Goal: Task Accomplishment & Management: Use online tool/utility

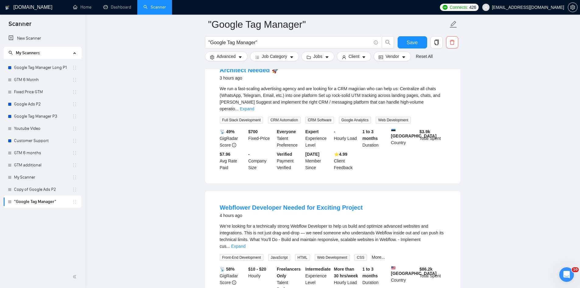
scroll to position [30, 0]
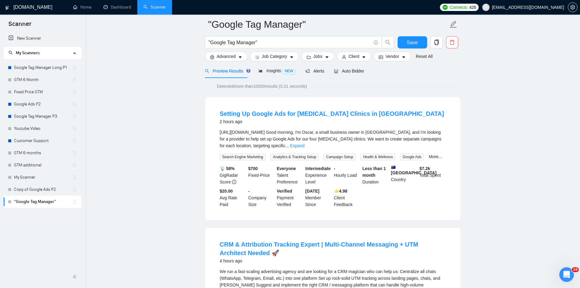
click at [414, 36] on form ""Google Tag Manager" "Google Tag Manager" Save Advanced Job Category Jobs Clien…" at bounding box center [333, 40] width 256 height 50
click at [412, 42] on span "Save" at bounding box center [412, 43] width 11 height 8
click at [262, 43] on input ""Google Tag Manager"" at bounding box center [290, 43] width 163 height 8
click at [280, 41] on input ""Google Tag Manager", Google ANalytics" at bounding box center [290, 43] width 163 height 8
click at [322, 44] on input ""Google Tag Manager", Google Analytics" at bounding box center [290, 43] width 163 height 8
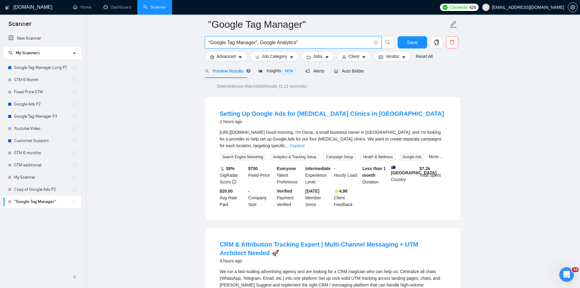
click at [259, 42] on input ""Google Tag Manager", Google Analytics"" at bounding box center [290, 43] width 163 height 8
type input ""Google Tag Manager", "Google Analytics""
click at [407, 43] on span "Save" at bounding box center [412, 43] width 11 height 8
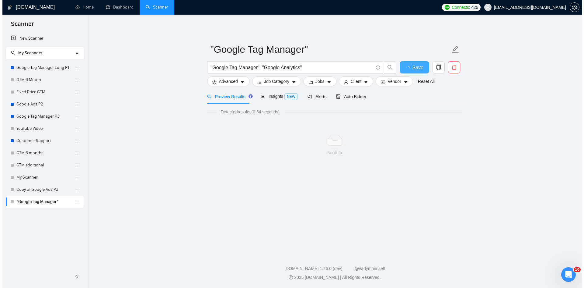
scroll to position [0, 0]
click at [411, 66] on span "Save" at bounding box center [414, 68] width 11 height 8
